Goal: Check status: Check status

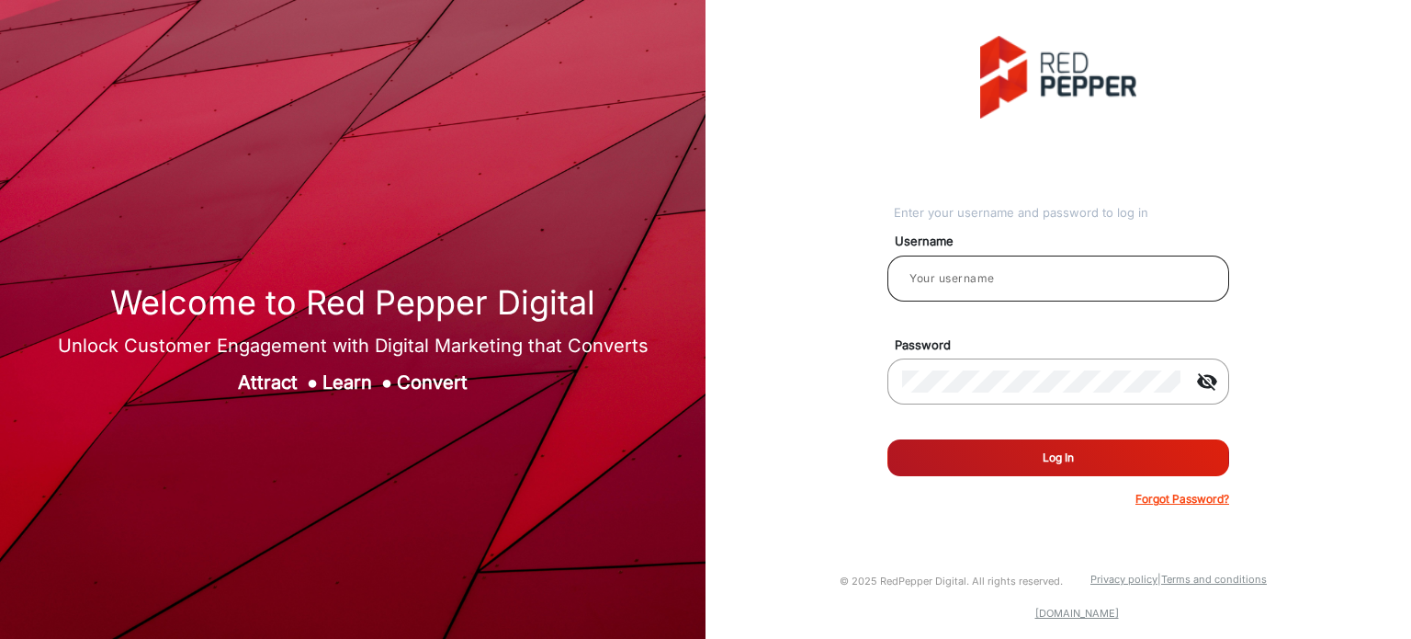
click at [1004, 269] on input "email" at bounding box center [1058, 278] width 312 height 22
click at [1007, 274] on input "email" at bounding box center [1058, 278] width 312 height 22
click at [1017, 286] on input "email" at bounding box center [1058, 278] width 312 height 22
type input "Rachael"
click at [1100, 470] on button "Log In" at bounding box center [1059, 457] width 342 height 37
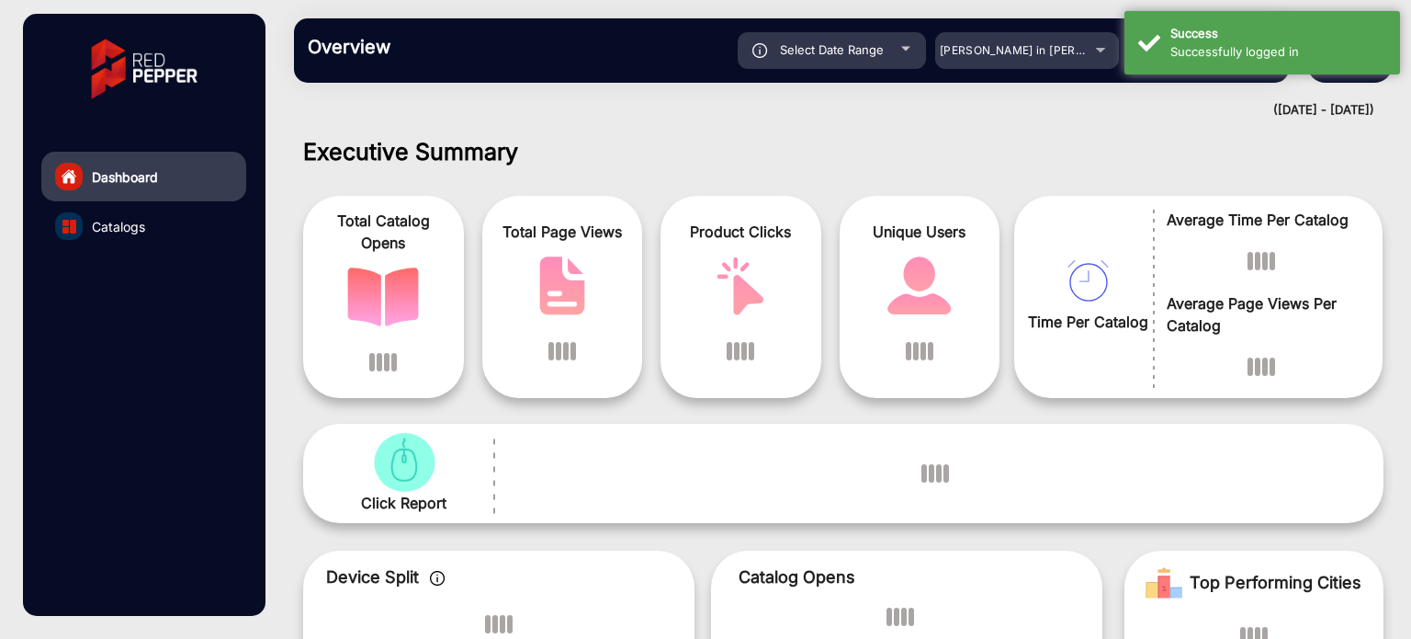
scroll to position [14, 0]
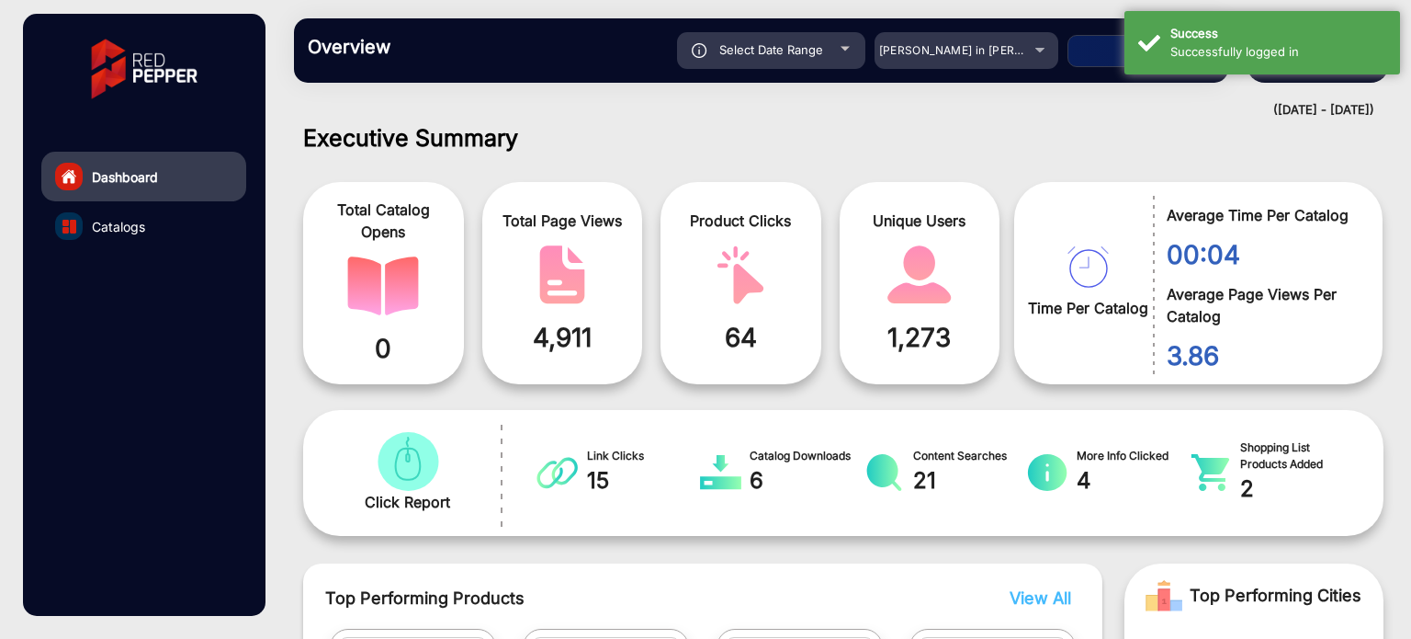
click at [1089, 51] on button "Apply" at bounding box center [1141, 51] width 147 height 32
type input "[DATE]"
click at [1048, 50] on div "[PERSON_NAME] in [PERSON_NAME]" at bounding box center [967, 51] width 184 height 22
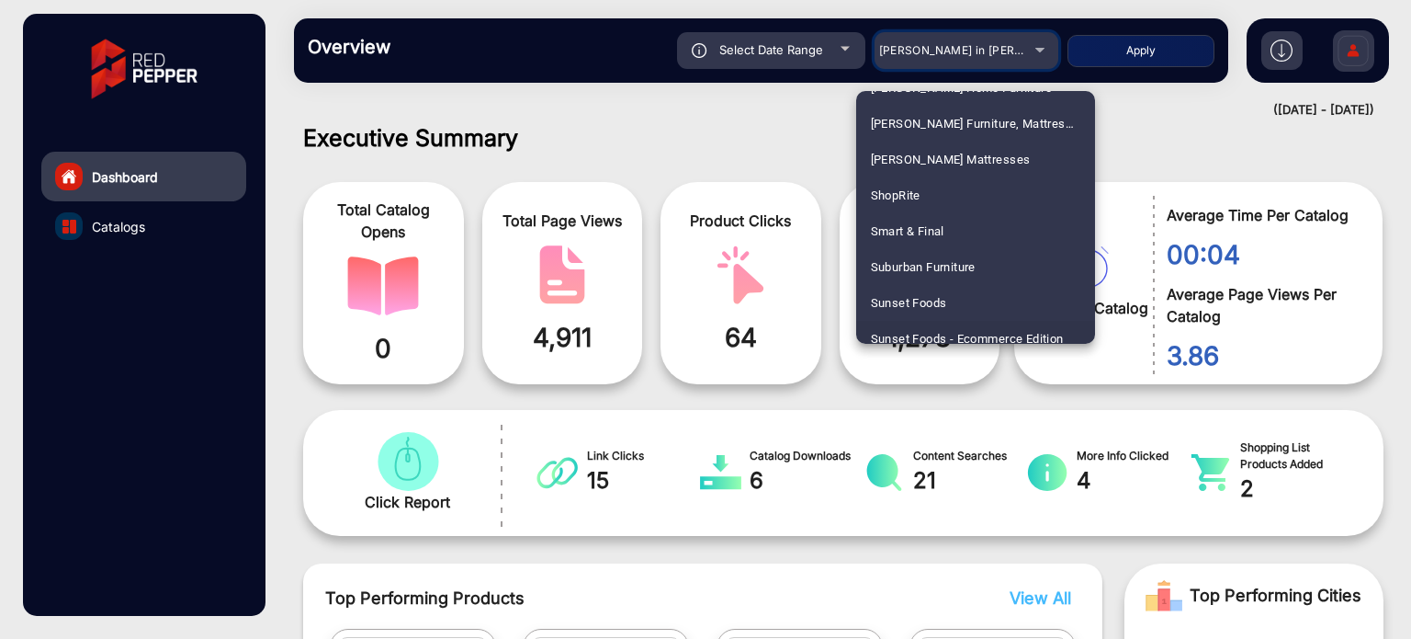
scroll to position [4043, 0]
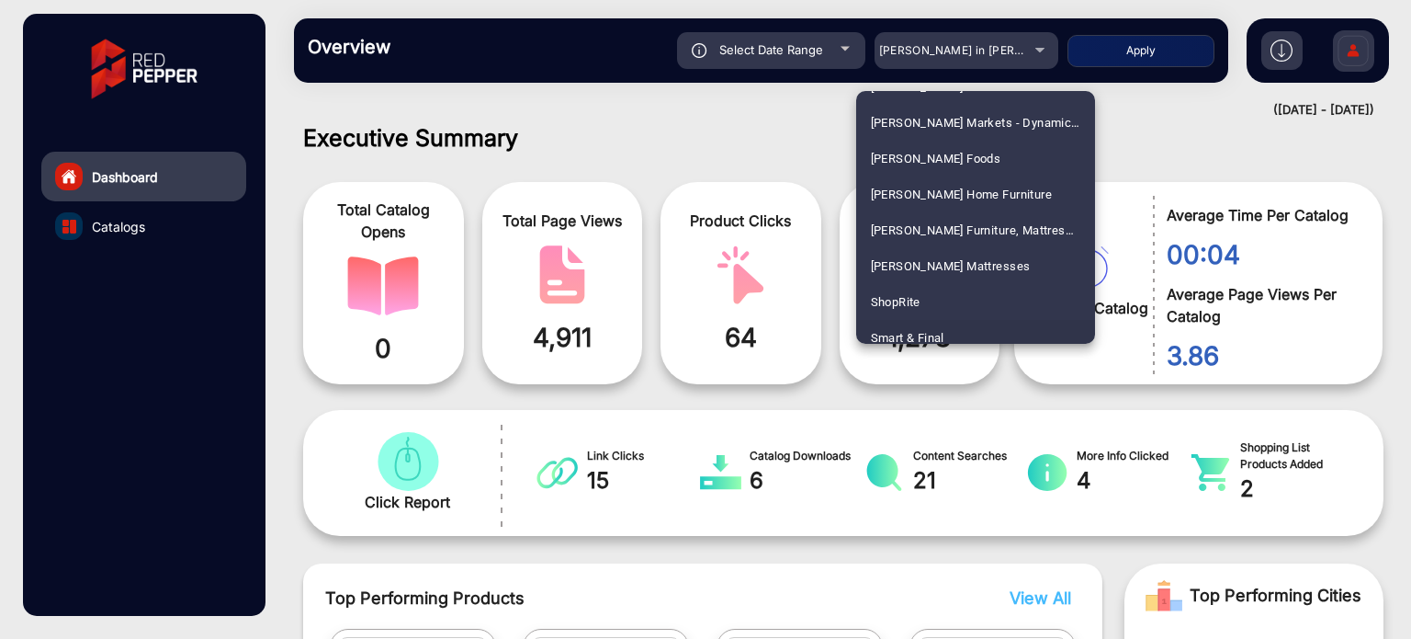
click at [945, 330] on span "Smart & Final" at bounding box center [908, 338] width 74 height 36
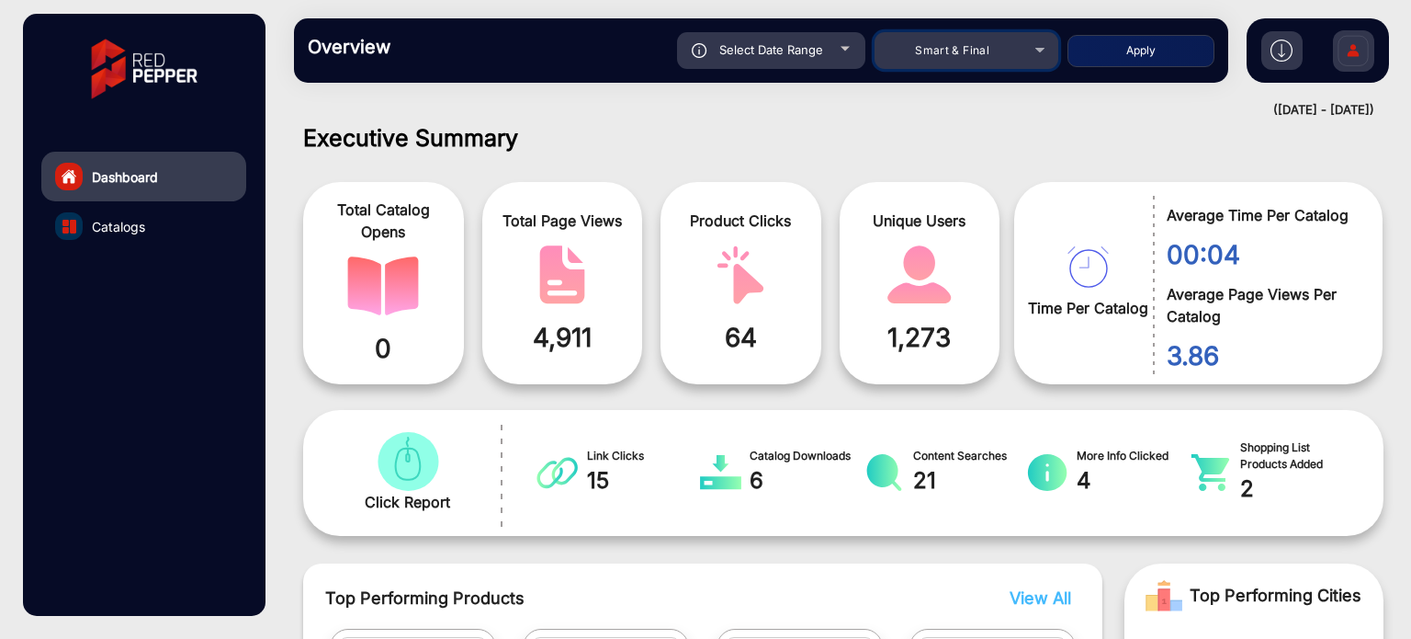
scroll to position [4054, 0]
click at [1140, 42] on button "Apply" at bounding box center [1141, 51] width 147 height 32
type input "[DATE]"
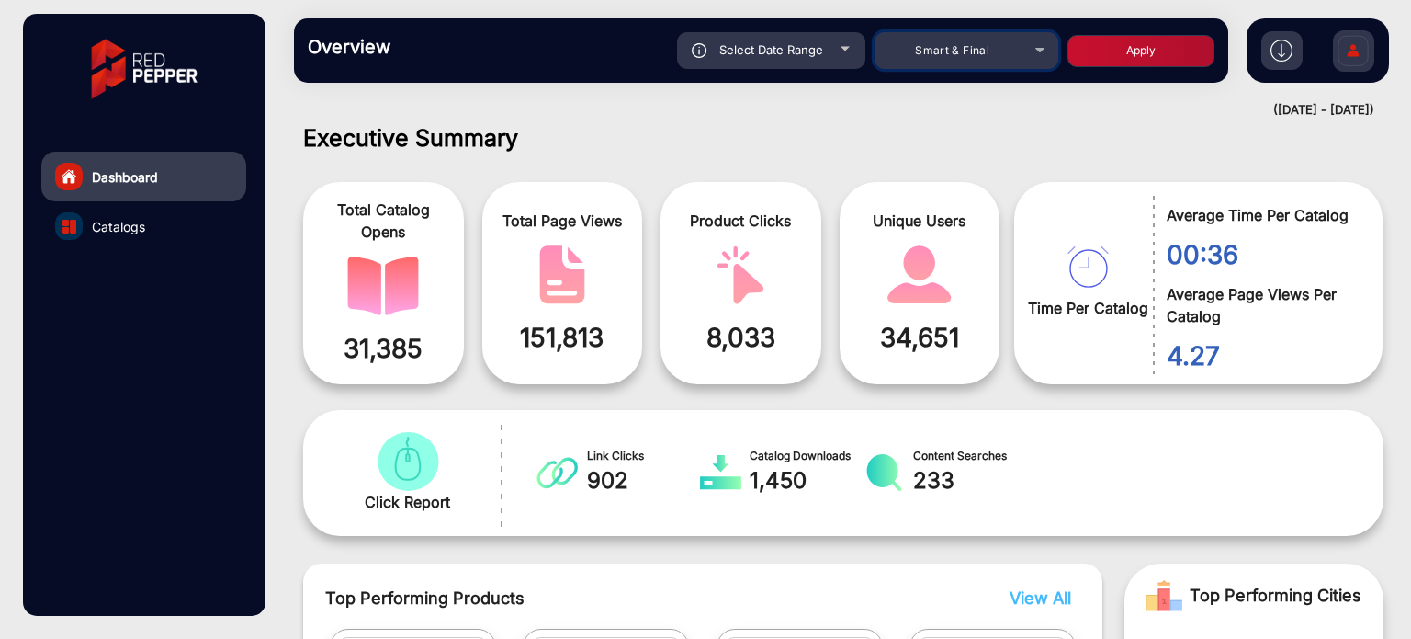
click at [1025, 65] on mat-select "Smart & Final" at bounding box center [967, 50] width 184 height 37
click at [1040, 49] on div "Smart & Final" at bounding box center [967, 51] width 184 height 22
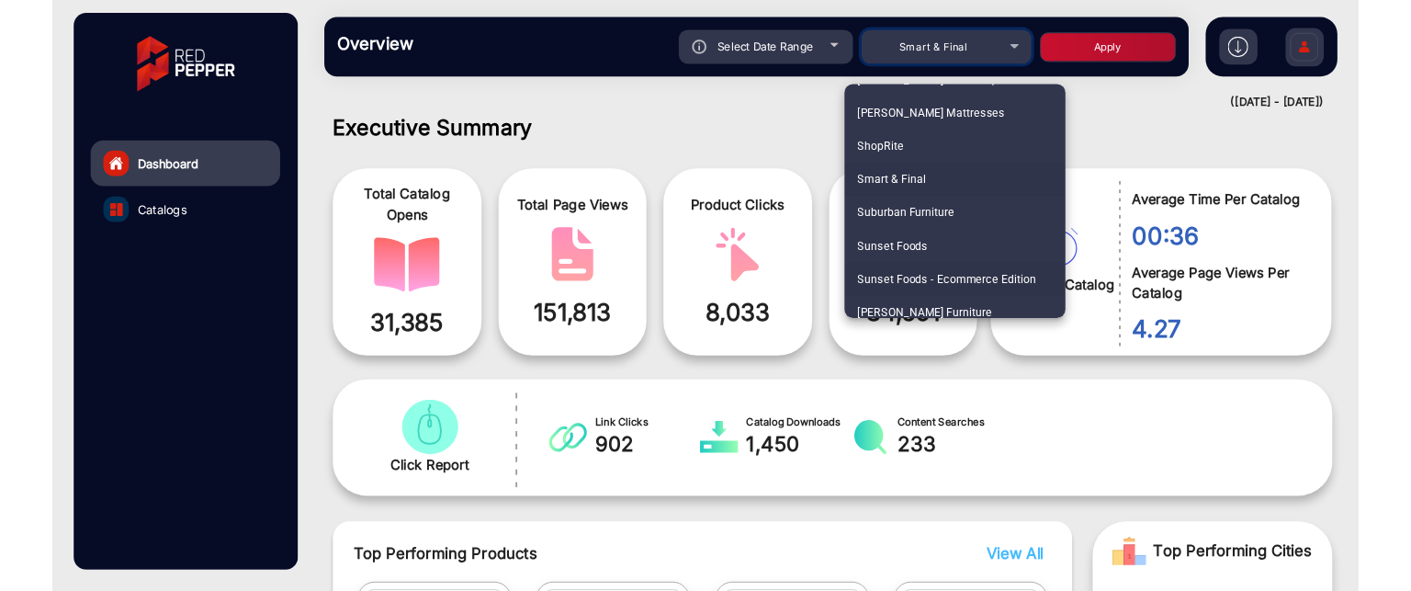
scroll to position [4187, 0]
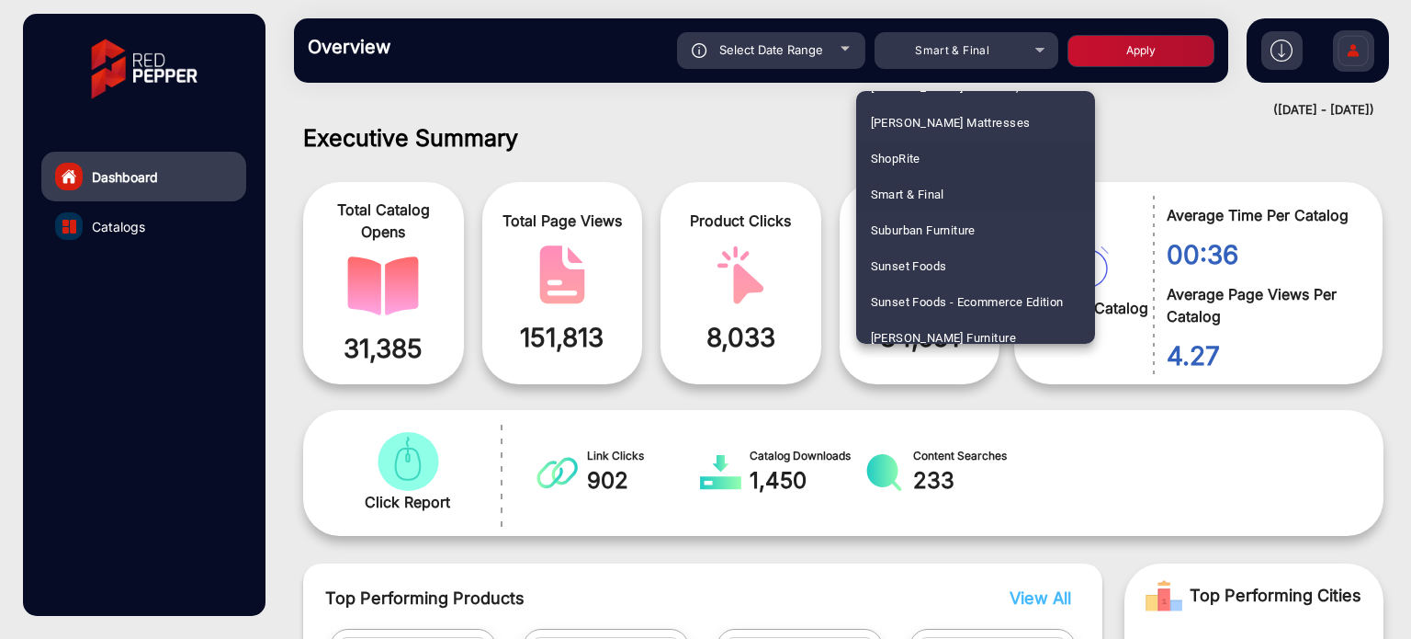
click at [959, 167] on mat-option "ShopRite" at bounding box center [975, 159] width 239 height 36
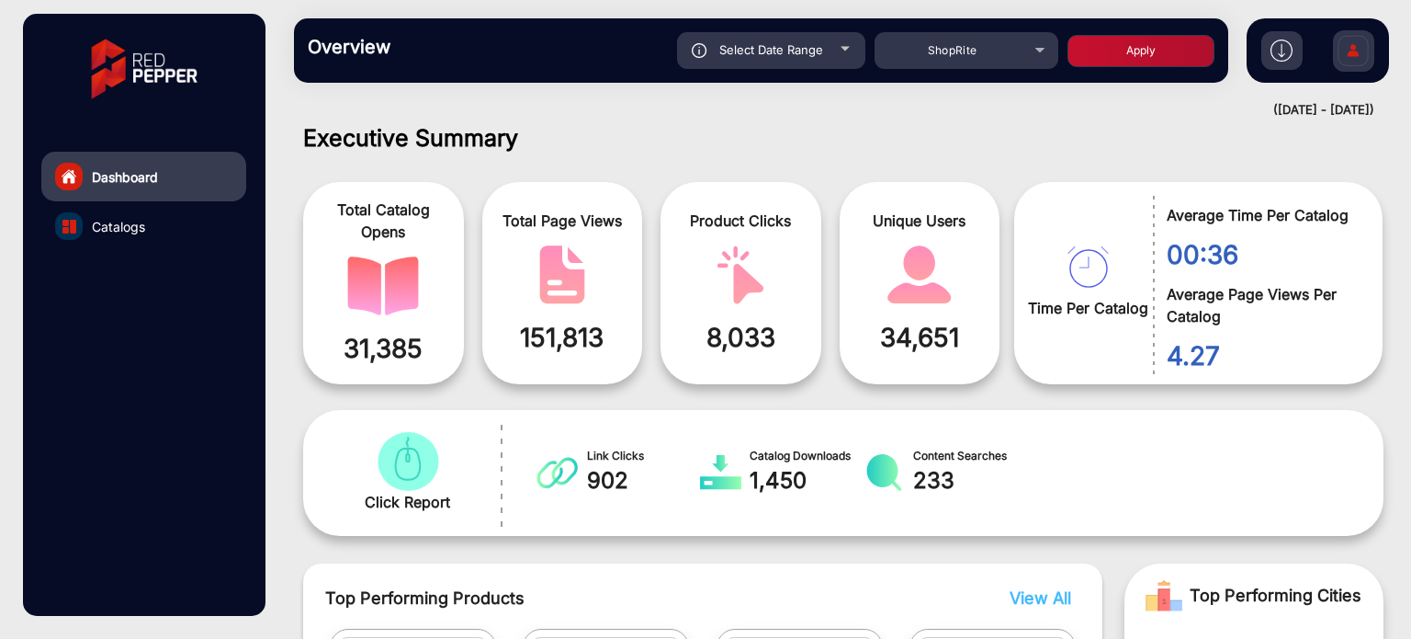
click at [1150, 45] on button "Apply" at bounding box center [1141, 51] width 147 height 32
type input "[DATE]"
